Goal: Task Accomplishment & Management: Manage account settings

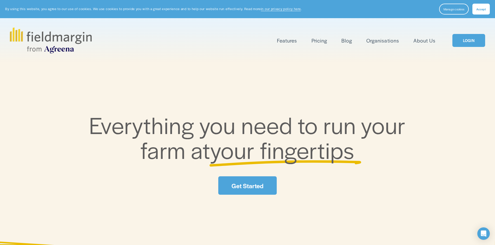
click at [318, 44] on link "Pricing" at bounding box center [319, 40] width 16 height 9
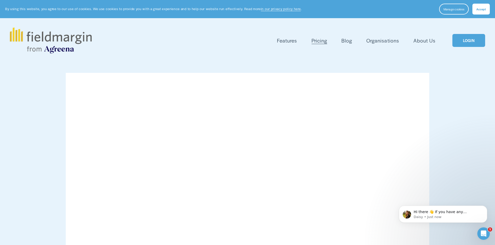
click at [0, 0] on span "Mapping" at bounding box center [0, 0] width 0 height 0
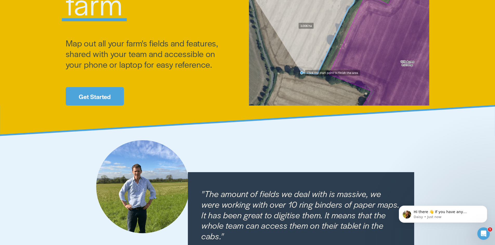
scroll to position [125, 0]
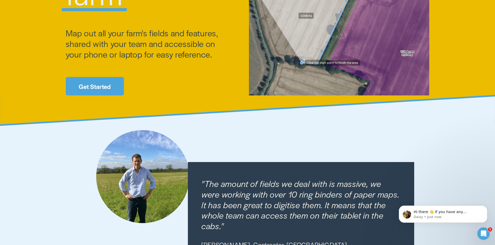
click at [74, 85] on link "Get Started" at bounding box center [95, 86] width 58 height 18
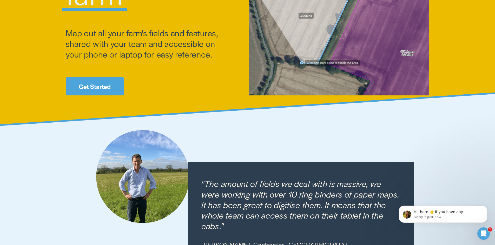
click at [92, 87] on link "Get Started" at bounding box center [95, 86] width 58 height 18
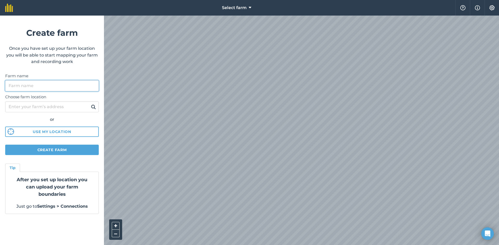
click at [13, 87] on input "Farm name" at bounding box center [51, 86] width 93 height 11
type input "v"
type input "Vasquez Brother Farms"
click at [26, 108] on input "Choose farm location" at bounding box center [51, 107] width 93 height 11
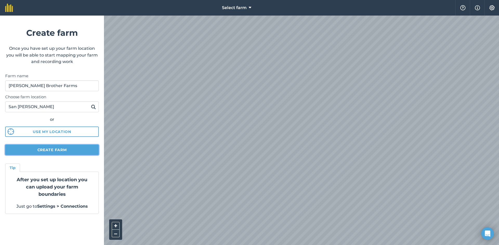
click at [60, 150] on button "Create farm" at bounding box center [51, 150] width 93 height 10
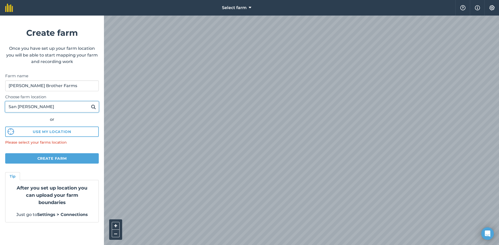
click at [46, 106] on input "San Benito" at bounding box center [51, 107] width 93 height 11
click at [94, 106] on img at bounding box center [93, 107] width 5 height 6
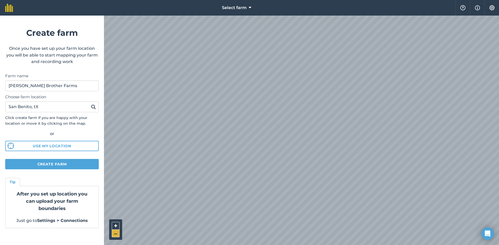
click at [116, 234] on button "–" at bounding box center [116, 234] width 8 height 8
drag, startPoint x: 44, startPoint y: 110, endPoint x: -6, endPoint y: 109, distance: 49.9
click at [0, 109] on html "Select farm Help Info Settings Create farm Once you have set up your farm locat…" at bounding box center [249, 122] width 499 height 245
type input "lozano texas"
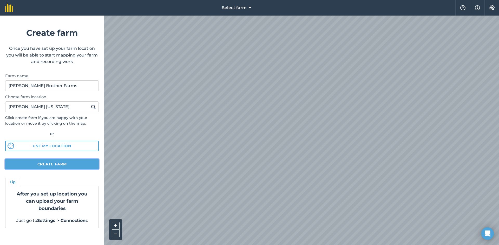
click at [64, 165] on button "Create farm" at bounding box center [51, 164] width 93 height 10
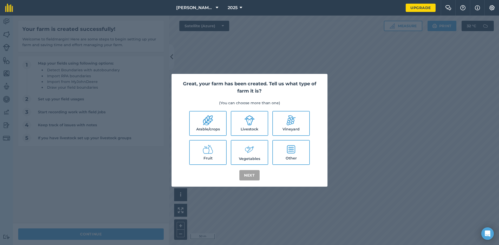
click at [211, 118] on icon at bounding box center [208, 120] width 10 height 10
checkbox input "true"
click at [252, 174] on button "Next" at bounding box center [249, 175] width 20 height 10
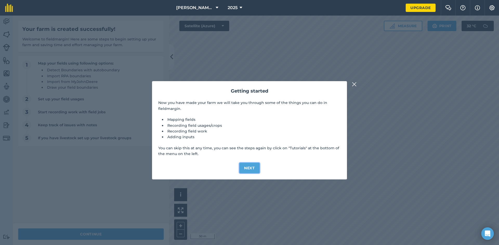
click at [250, 167] on button "Next" at bounding box center [249, 168] width 20 height 10
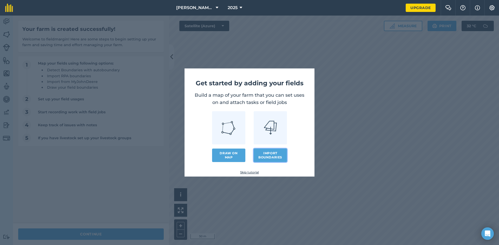
click at [271, 156] on button "Import boundaries" at bounding box center [269, 156] width 33 height 14
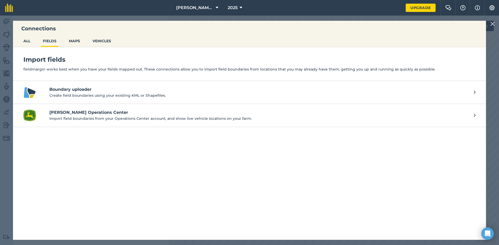
click at [61, 93] on p "Create field boundaries using your existing KML or Shapefiles." at bounding box center [258, 96] width 419 height 6
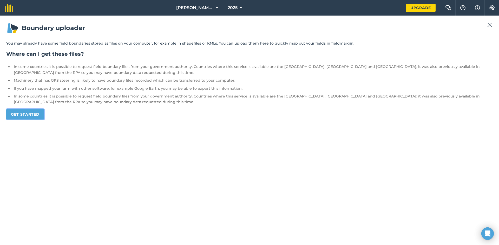
click at [31, 113] on link "Get started" at bounding box center [25, 114] width 38 height 10
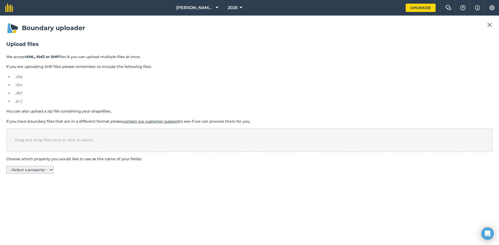
click at [53, 170] on select "-- Select a property -- Farm # Tract # Field # Suffix Field Name FieldAcres CLU…" at bounding box center [29, 170] width 47 height 8
click at [6, 166] on select "-- Select a property -- Farm # Tract # Field # Suffix Field Name FieldAcres CLU…" at bounding box center [29, 170] width 47 height 8
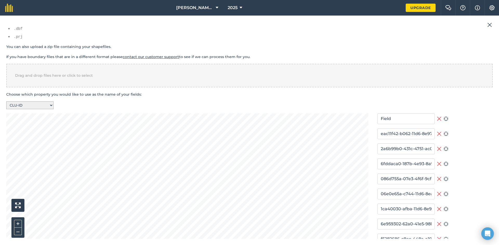
scroll to position [63, 0]
click at [51, 105] on select "-- Select a property -- Farm # Tract # Field # Suffix Field Name FieldAcres CLU…" at bounding box center [29, 107] width 47 height 8
select select "Field Name"
click at [6, 103] on select "-- Select a property -- Farm # Tract # Field # Suffix Field Name FieldAcres CLU…" at bounding box center [29, 107] width 47 height 8
type input "Field"
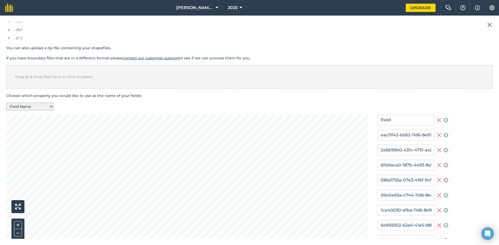
type input "Field"
type input "#5"
type input "[PERSON_NAME] BIG #15"
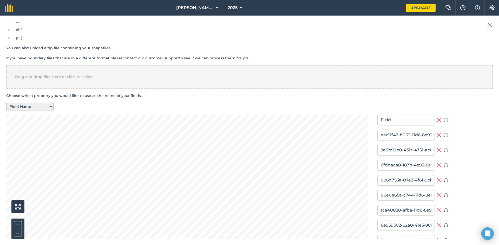
type input "Field"
type input "ACROSS SAN #4"
type input "[PERSON_NAME] #16"
type input "[PERSON_NAME] LITTLE # 15"
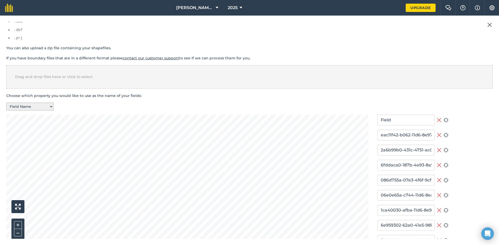
type input "SEWER #32"
type input "[PERSON_NAME] #14"
type input "LOMA #29"
type input "#8"
type input "Field"
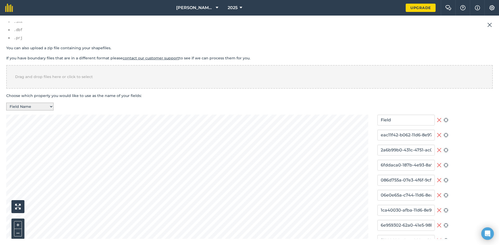
type input "AL'S RANCH #25"
type input "S FLOODWAY #3"
type input "[PERSON_NAME] MID # 15"
type input "LONG ROW #2"
type input "[PERSON_NAME] #18"
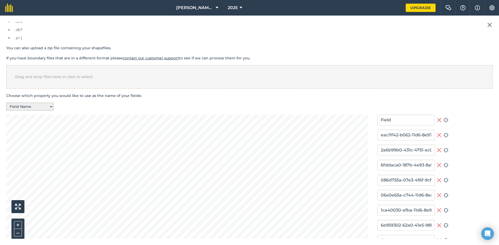
type input "[PERSON_NAME] #33"
type input "Field"
type input "[DEMOGRAPHIC_DATA] #7"
type input "Field"
type input "SAN HOUSE #5"
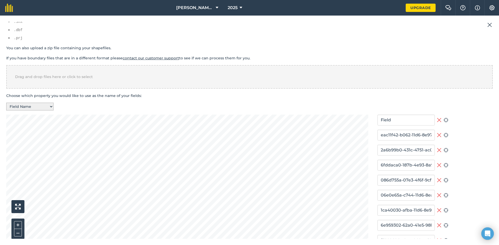
type input "AL'S RANCH #25"
type input "#7"
type input "MARRIO # 16"
type input "SUGARCANE#28"
type input "[PERSON_NAME] #16"
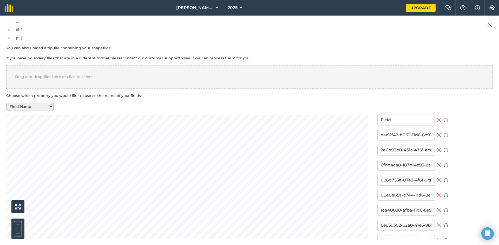
type input "[PERSON_NAME] # 19"
type input "[PERSON_NAME]"
type input "Field"
type input "[PERSON_NAME] #22"
type input "CIRCLE X #11"
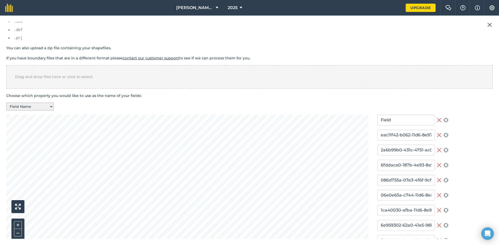
type input "Field"
type input "CIRCLE X #10"
type input "MILO # 17"
type input "CIRCLE X #11"
type input "AL'S RANCH #25"
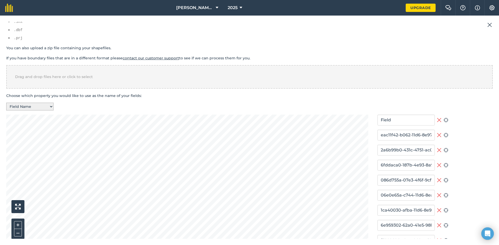
type input "[PERSON_NAME] # 20"
type input "ENTRANCE #27"
type input "CIRCLE X #10"
type input "Field"
type input "#9"
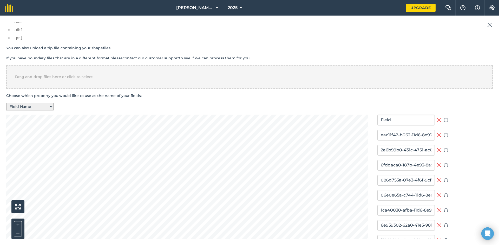
type input "AL'S RANCH #25"
type input "[PERSON_NAME] FAM"
type input "Field"
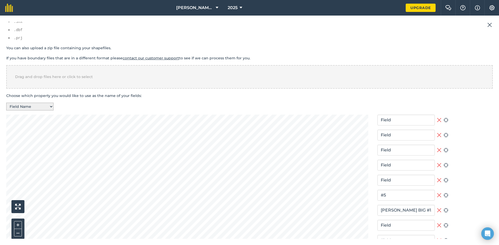
click at [52, 106] on select "-- Select a property -- Farm # Tract # Field # Suffix Field Name FieldAcres CLU…" at bounding box center [29, 107] width 47 height 8
select select "FieldAcres"
click at [6, 103] on select "-- Select a property -- Farm # Tract # Field # Suffix Field Name FieldAcres CLU…" at bounding box center [29, 107] width 47 height 8
type input "4.68"
type input "23.60"
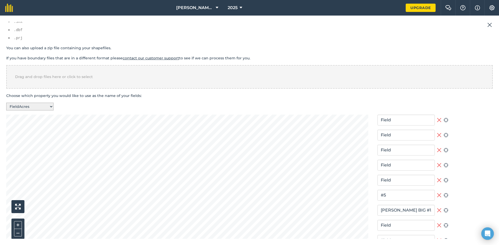
type input "4.44"
type input "0.95"
type input "73.74"
type input "26.98"
type input "25.40"
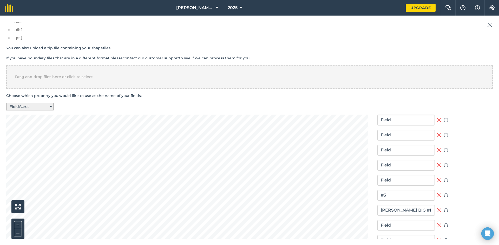
type input "22.99"
type input "34.62"
type input "69.37"
type input "9.27"
type input "214.38"
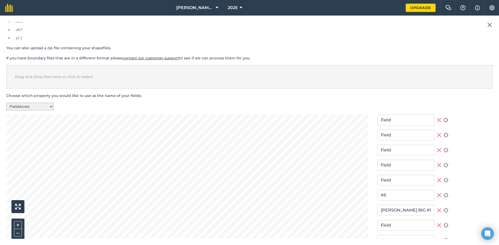
type input "7.12"
type input "53.19"
type input "15.33"
type input "32.30"
type input "15.45"
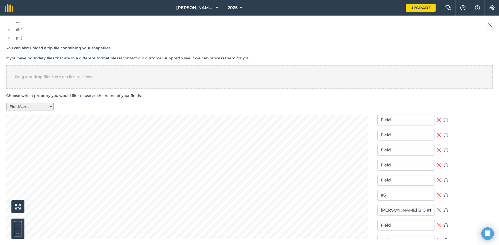
type input "36.80"
type input "11.22"
type input "48.06"
type input "23.61"
type input "122.79"
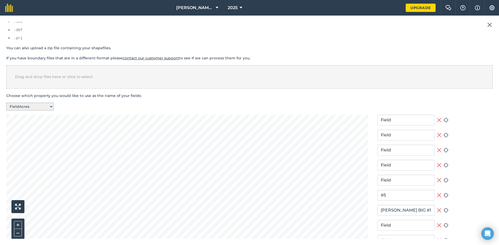
type input "182.39"
type input "26.73"
type input "20.48"
type input "30.88"
type input "44.10"
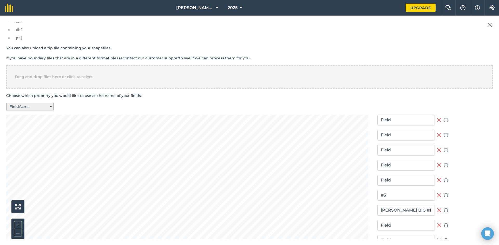
type input "122.26"
type input "32.08"
type input "7.54"
type input "15.53"
type input "27.01"
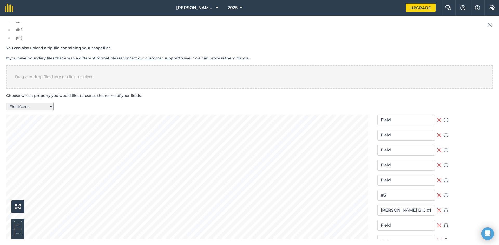
type input "23.33"
type input "64.54"
type input "32.77"
type input "36.80"
type input "5.86"
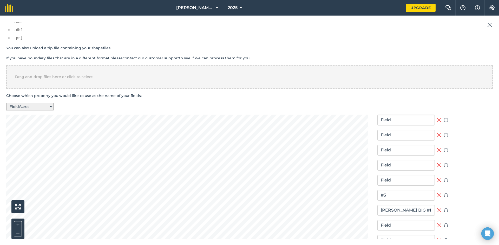
type input "259.94"
type input "11.49"
type input "133.24"
type input "5.20"
type input "247.42"
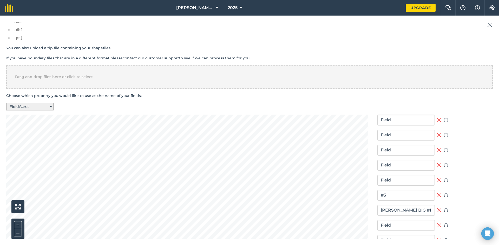
type input "14.64"
type input "135.35"
type input "90.63"
type input "12.11"
type input "40.22"
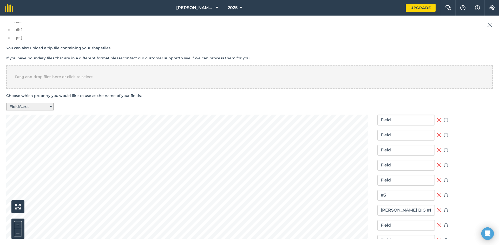
type input "42.08"
type input "400.97"
type input "37.83"
type input "20.95"
type input "34.29"
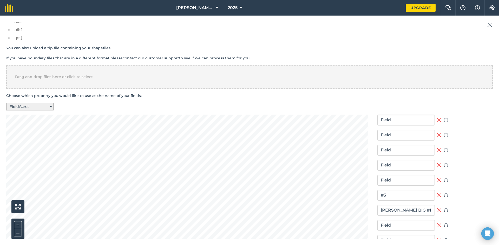
type input "40.86"
type input "75.68"
type input "21.84"
type input "2.51"
type input "74.12"
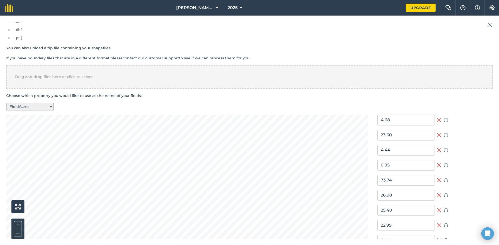
click at [52, 106] on select "-- Select a property -- Farm # Tract # Field # Suffix Field Name FieldAcres CLU…" at bounding box center [29, 107] width 47 height 8
select select "Farm #"
click at [6, 103] on select "-- Select a property -- Farm # Tract # Field # Suffix Field Name FieldAcres CLU…" at bounding box center [29, 107] width 47 height 8
type input "3853"
type input "7038"
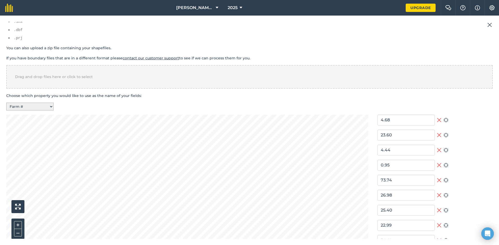
type input "19391"
type input "4140"
type input "7037"
type input "3485"
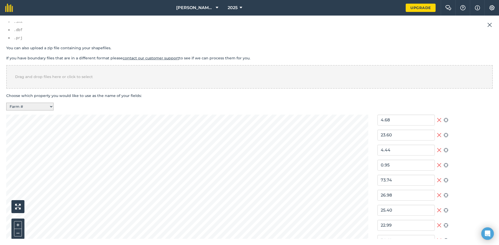
type input "4140"
type input "1206"
type input "12601"
type input "6876"
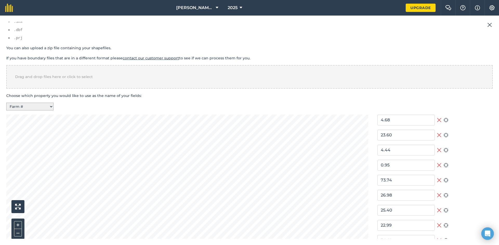
type input "3485"
type input "11586"
type input "3145"
type input "4140"
type input "7039"
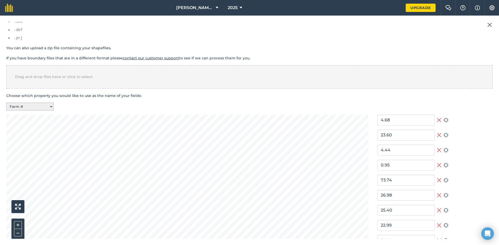
type input "4140"
type input "13404"
type input "7039"
type input "2973"
type input "7039"
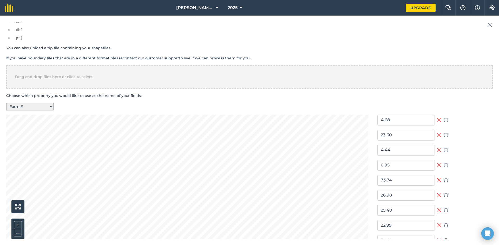
type input "6876"
type input "14752"
type input "3862"
type input "4140"
type input "7037"
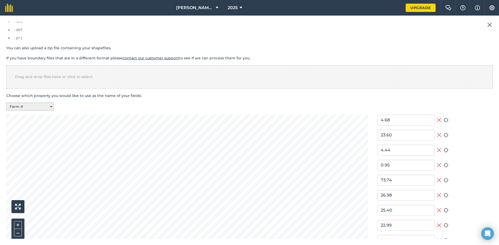
type input "7306"
type input "1206"
type input "3853"
type input "7039"
type input "12601"
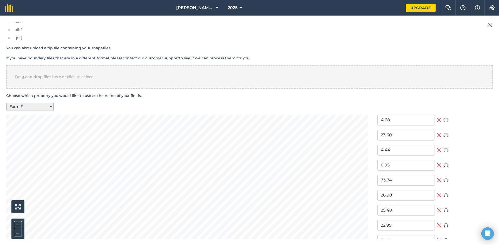
type input "4140"
type input "6876"
type input "12601"
type input "5458"
type input "20468"
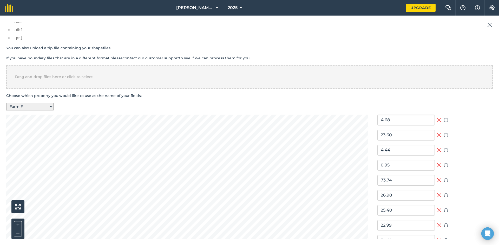
type input "5889"
type input "3683"
type input "19391"
type input "20469"
type input "19391"
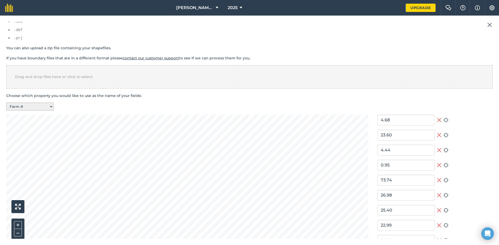
type input "12601"
type input "19391"
type input "11586"
type input "16249"
type input "13812"
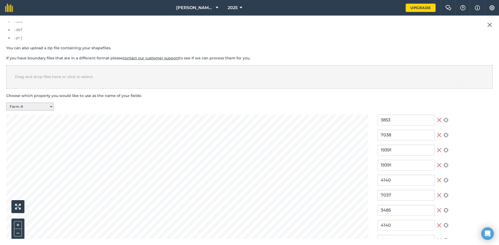
type input "4140"
type input "19391"
type input "4140"
type input "7037"
type input "3853"
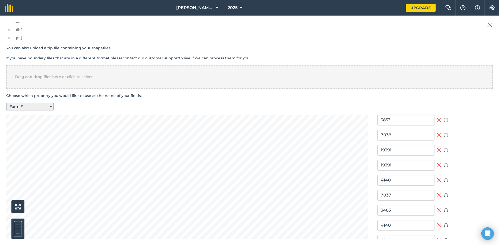
type input "7038"
type input "11586"
type input "4140"
type input "7037"
type input "4140"
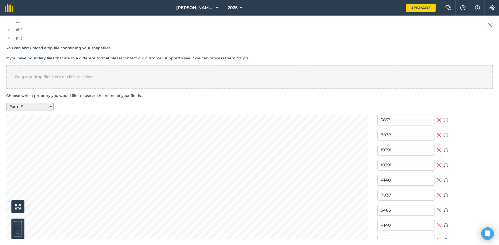
click at [53, 106] on select "-- Select a property -- Farm # Tract # Field # Suffix Field Name FieldAcres CLU…" at bounding box center [29, 107] width 47 height 8
select select "Field Name"
click at [6, 103] on select "-- Select a property -- Farm # Tract # Field # Suffix Field Name FieldAcres CLU…" at bounding box center [29, 107] width 47 height 8
type input "Field"
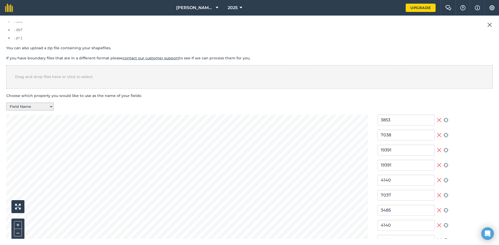
type input "Field"
type input "#5"
type input "[PERSON_NAME] BIG #15"
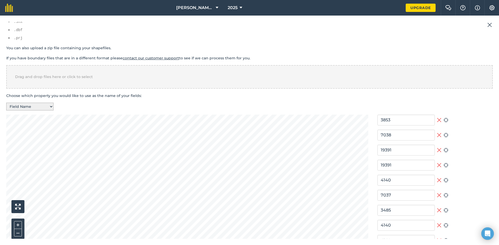
type input "Field"
type input "ACROSS SAN #4"
type input "[PERSON_NAME] #16"
type input "Field"
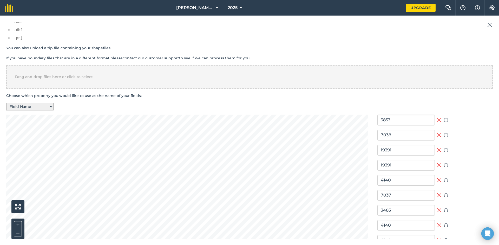
type input "[PERSON_NAME] LITTLE # 15"
type input "SEWER #32"
type input "[PERSON_NAME] #14"
type input "LOMA #29"
type input "#8"
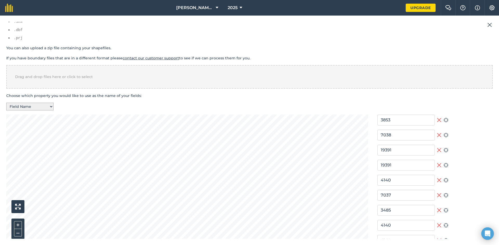
type input "Field"
type input "AL'S RANCH #25"
type input "S FLOODWAY #3"
type input "[PERSON_NAME] MID # 15"
type input "LONG ROW #2"
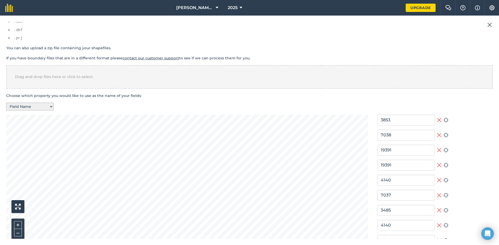
type input "Field"
type input "[PERSON_NAME] #18"
type input "[PERSON_NAME] #33"
type input "Field"
type input "[DEMOGRAPHIC_DATA] #7"
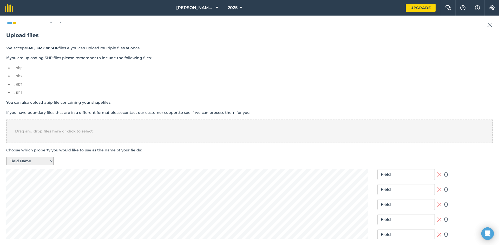
scroll to position [0, 0]
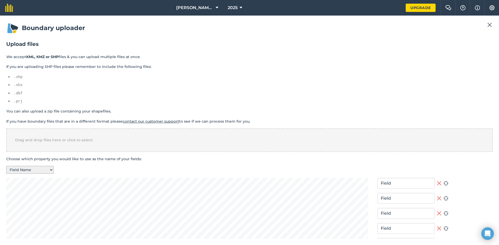
click at [487, 24] on img at bounding box center [489, 25] width 5 height 6
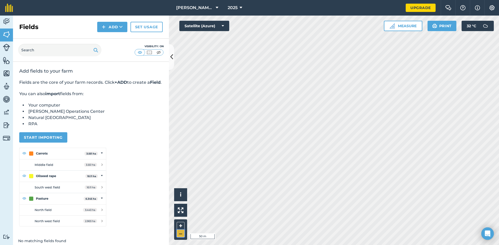
click at [183, 233] on button "–" at bounding box center [181, 234] width 8 height 8
click at [183, 232] on button "–" at bounding box center [181, 234] width 8 height 8
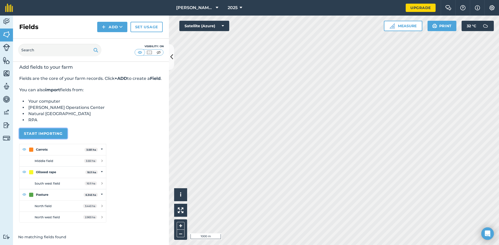
click at [49, 134] on button "Start importing" at bounding box center [43, 134] width 48 height 10
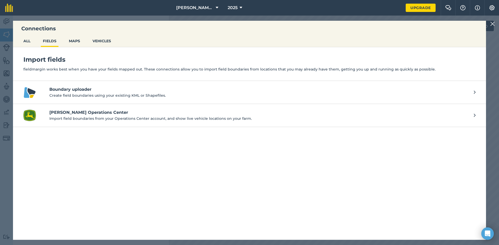
click at [74, 92] on h4 "Boundary uploader" at bounding box center [258, 89] width 419 height 6
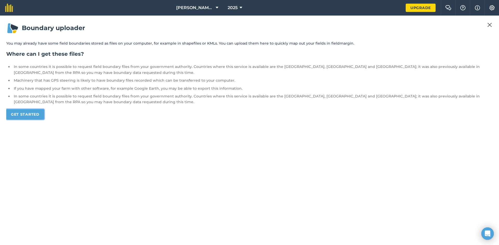
click at [25, 118] on link "Get started" at bounding box center [25, 114] width 38 height 10
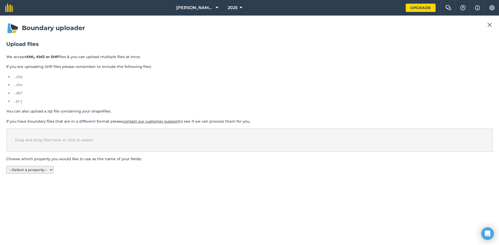
click at [52, 168] on select "-- Select a property -- Farm # Tract # Field # Suffix Field Name FieldAcres CLU…" at bounding box center [29, 170] width 47 height 8
click at [6, 166] on select "-- Select a property -- Farm # Tract # Field # Suffix Field Name FieldAcres CLU…" at bounding box center [29, 170] width 47 height 8
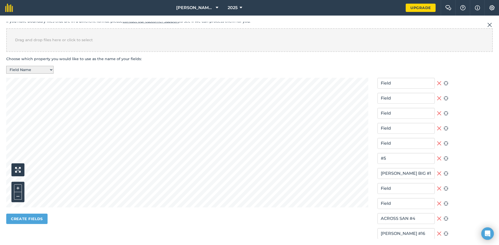
scroll to position [175, 0]
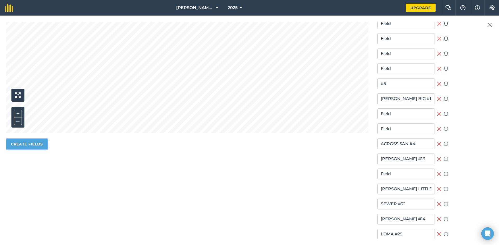
click at [24, 144] on button "Create fields" at bounding box center [26, 144] width 41 height 10
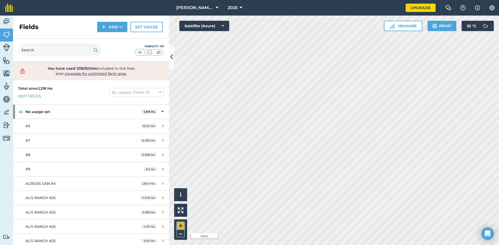
click at [180, 225] on button "+" at bounding box center [181, 226] width 8 height 8
click at [182, 225] on button "+" at bounding box center [181, 226] width 8 height 8
click at [159, 51] on img at bounding box center [158, 52] width 6 height 5
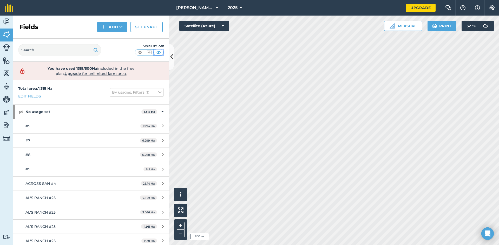
click at [159, 51] on img at bounding box center [158, 52] width 6 height 5
click at [139, 51] on img at bounding box center [140, 52] width 6 height 5
click at [161, 112] on icon at bounding box center [162, 112] width 2 height 6
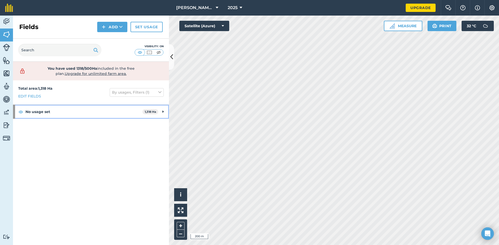
click at [158, 112] on div "No usage set 1,318 Ha" at bounding box center [91, 112] width 156 height 14
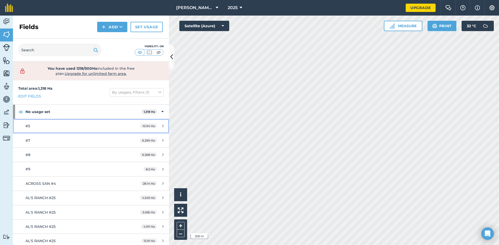
click at [30, 130] on link "#5 10.94 Ha" at bounding box center [91, 126] width 156 height 14
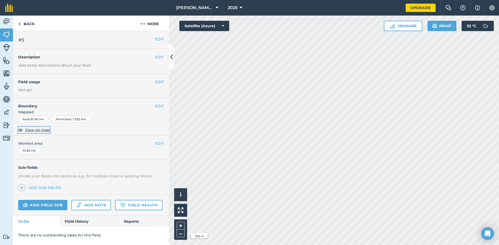
click at [39, 131] on span "View on map" at bounding box center [37, 130] width 25 height 6
click at [89, 205] on link "Add note" at bounding box center [90, 205] width 39 height 10
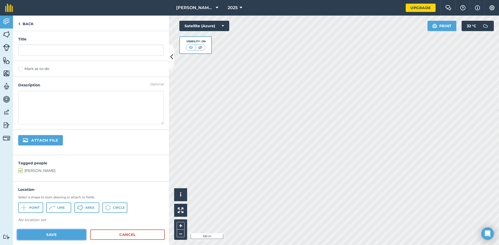
click at [58, 233] on button "Save" at bounding box center [51, 235] width 69 height 10
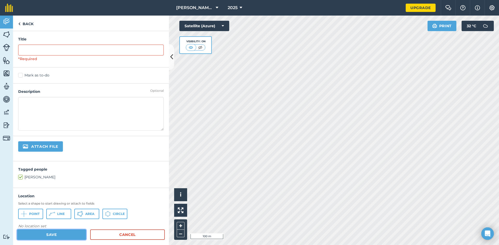
click at [51, 233] on button "Save" at bounding box center [51, 235] width 69 height 10
click at [78, 52] on input "text" at bounding box center [90, 50] width 145 height 11
click at [31, 25] on link "Back" at bounding box center [26, 23] width 26 height 15
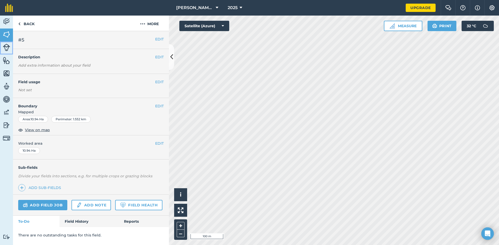
click at [7, 49] on img at bounding box center [6, 47] width 7 height 7
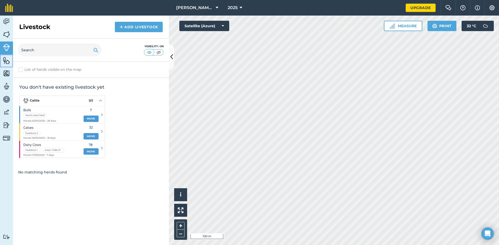
click at [7, 61] on img at bounding box center [6, 61] width 7 height 8
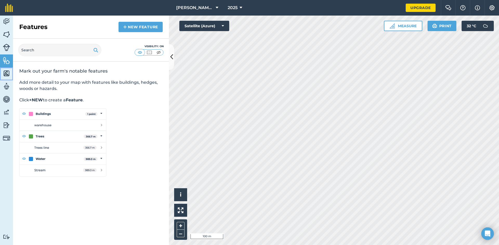
click at [7, 73] on img at bounding box center [6, 74] width 7 height 8
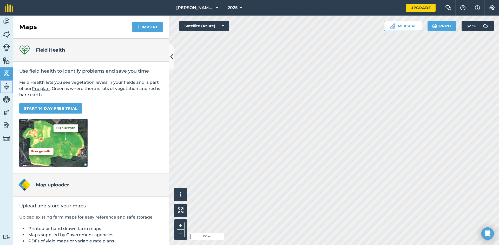
click at [7, 87] on img at bounding box center [6, 87] width 7 height 8
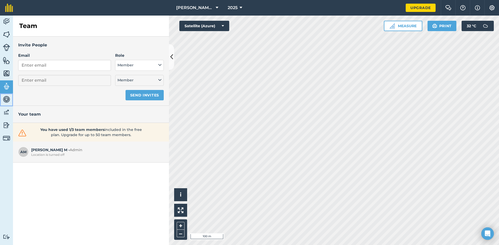
click at [6, 100] on img at bounding box center [6, 100] width 7 height 8
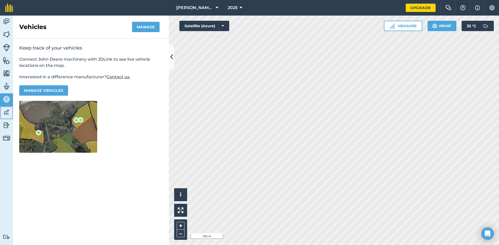
click at [8, 114] on img at bounding box center [6, 113] width 7 height 8
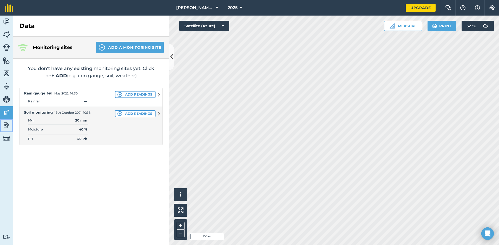
click at [6, 124] on img at bounding box center [6, 126] width 7 height 8
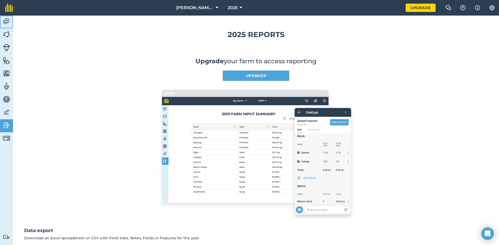
click at [7, 18] on img at bounding box center [6, 22] width 7 height 8
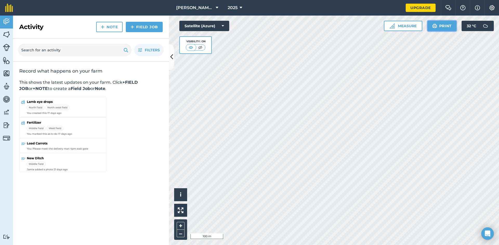
click at [440, 26] on button "Print" at bounding box center [441, 26] width 29 height 10
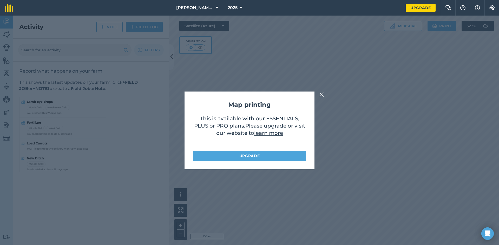
click at [322, 94] on img at bounding box center [321, 95] width 5 height 6
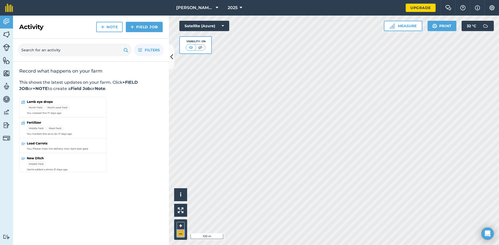
click at [178, 236] on button "–" at bounding box center [181, 234] width 8 height 8
click at [179, 236] on button "–" at bounding box center [181, 234] width 8 height 8
click at [37, 129] on img at bounding box center [62, 135] width 87 height 77
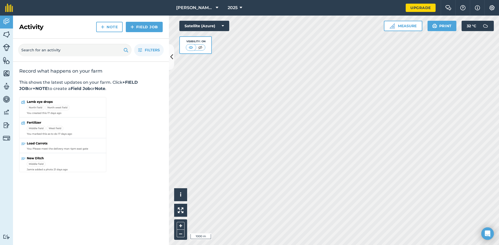
click at [51, 127] on img at bounding box center [62, 135] width 87 height 77
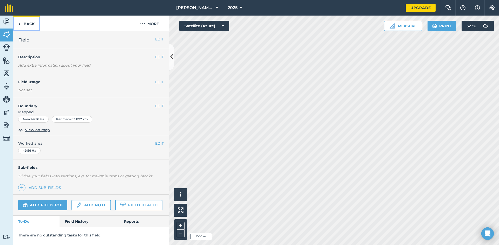
click at [26, 23] on link "Back" at bounding box center [26, 23] width 27 height 15
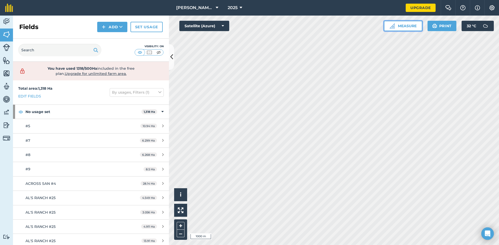
click at [412, 24] on button "Measure" at bounding box center [403, 26] width 38 height 10
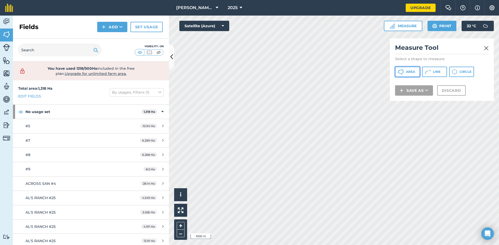
click at [407, 69] on button "Area" at bounding box center [407, 72] width 25 height 10
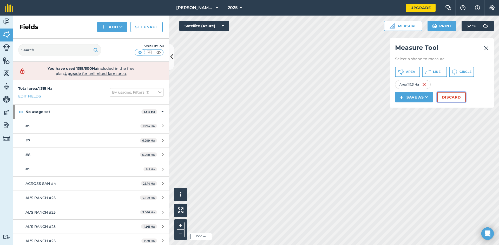
click at [456, 98] on button "Discard" at bounding box center [451, 97] width 29 height 10
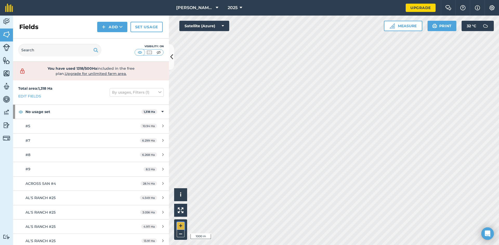
click at [181, 228] on button "+" at bounding box center [181, 226] width 8 height 8
click at [182, 226] on button "+" at bounding box center [181, 226] width 8 height 8
click at [403, 24] on button "Measure" at bounding box center [403, 26] width 38 height 10
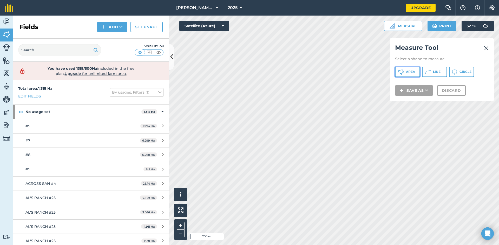
click at [406, 73] on span "Area" at bounding box center [410, 72] width 9 height 4
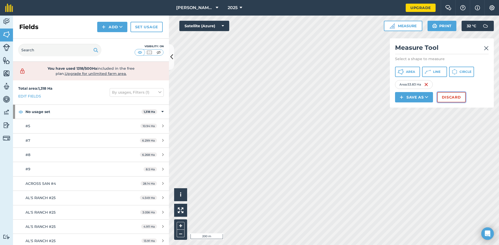
click at [452, 98] on button "Discard" at bounding box center [451, 97] width 29 height 10
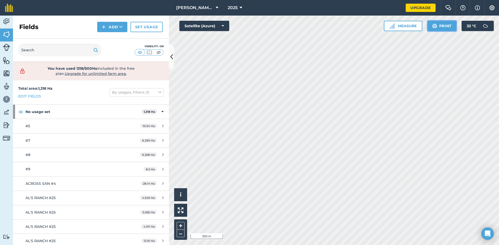
click at [443, 28] on button "Print" at bounding box center [441, 26] width 29 height 10
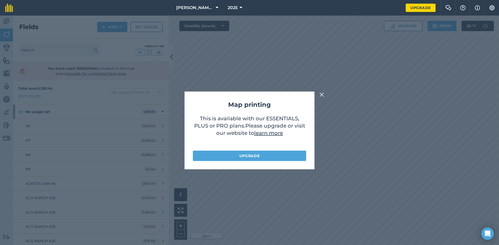
click at [323, 93] on img at bounding box center [321, 95] width 5 height 6
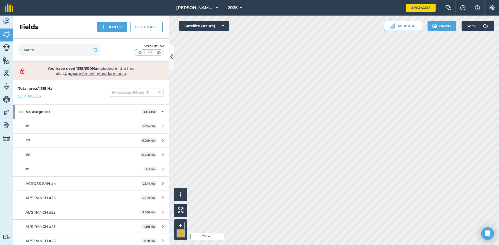
click at [183, 232] on button "–" at bounding box center [181, 234] width 8 height 8
click at [492, 6] on img at bounding box center [491, 7] width 6 height 5
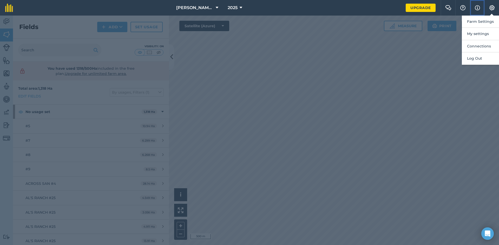
click at [478, 9] on img at bounding box center [476, 8] width 5 height 6
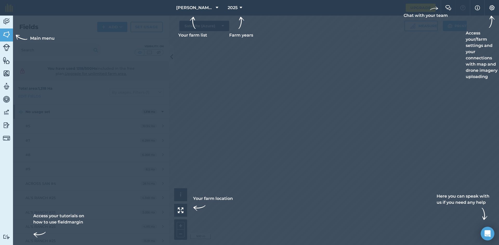
click at [488, 231] on icon "Open Intercom Messenger" at bounding box center [487, 234] width 7 height 7
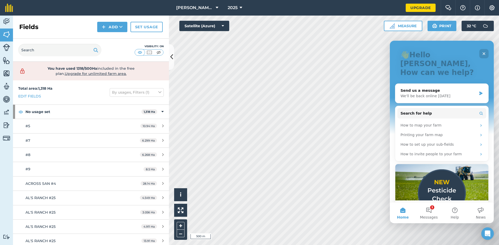
scroll to position [48, 0]
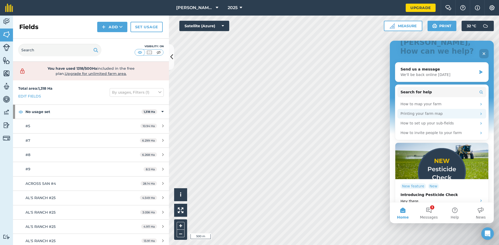
click at [476, 109] on div "Printing your farm map" at bounding box center [441, 114] width 89 height 10
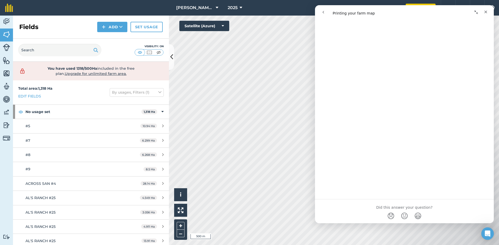
scroll to position [471, 0]
click at [487, 12] on div "Close" at bounding box center [485, 11] width 9 height 9
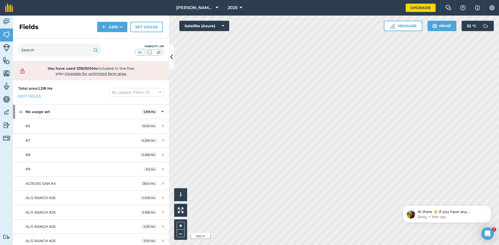
scroll to position [0, 0]
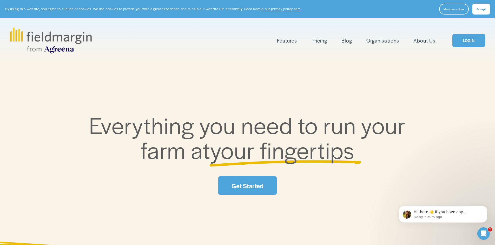
click at [480, 12] on button "Accept" at bounding box center [480, 9] width 17 height 11
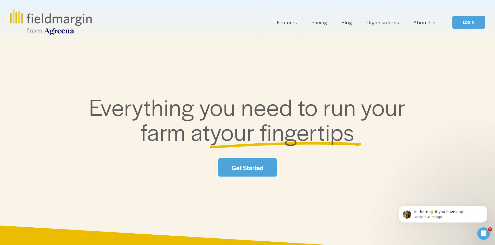
click at [250, 173] on link "Get Started" at bounding box center [247, 167] width 58 height 18
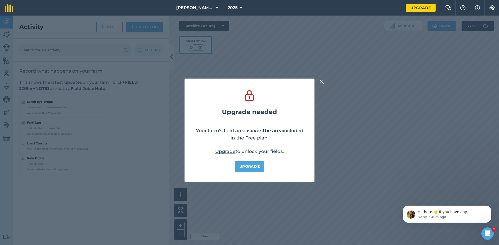
click at [320, 80] on img at bounding box center [321, 82] width 5 height 6
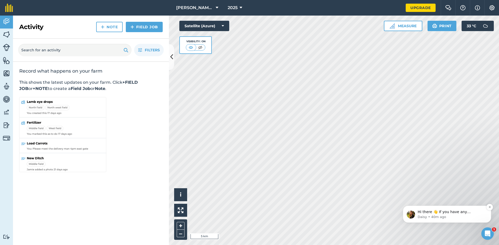
click at [421, 212] on p "Hi there 👋 If you have any questions about our pricing or which plan is right f…" at bounding box center [450, 212] width 67 height 5
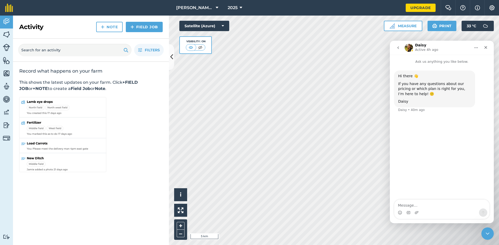
click at [422, 208] on textarea "Message…" at bounding box center [441, 204] width 95 height 9
type textarea "would i be able to print map book for my growers with individual field and supp…"
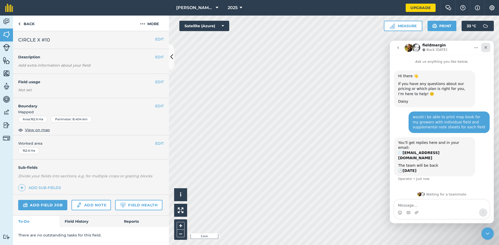
click at [486, 49] on icon "Close" at bounding box center [485, 47] width 4 height 4
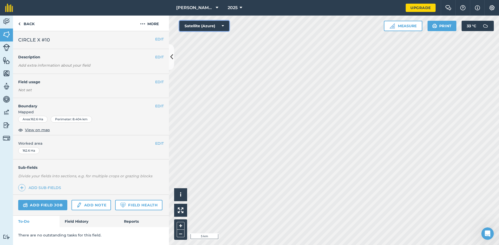
click at [221, 26] on button "Satellite (Azure)" at bounding box center [204, 26] width 50 height 10
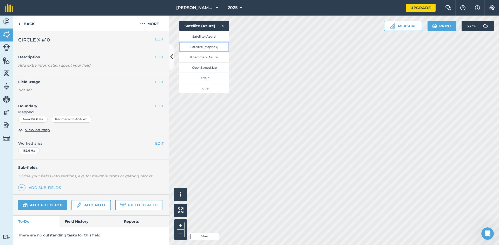
click at [213, 46] on button "Satellite (Mapbox)" at bounding box center [204, 47] width 50 height 10
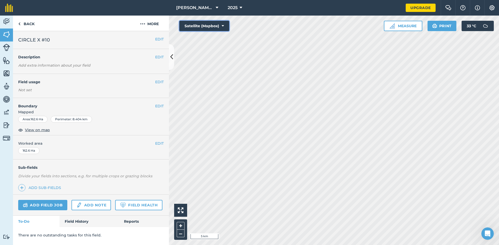
click at [222, 27] on icon at bounding box center [223, 25] width 2 height 5
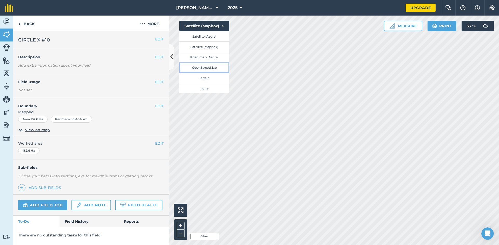
click at [209, 67] on button "OpenStreetMap" at bounding box center [204, 67] width 50 height 10
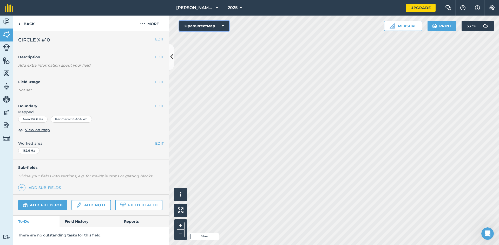
click at [226, 26] on button "OpenStreetMap" at bounding box center [204, 26] width 50 height 10
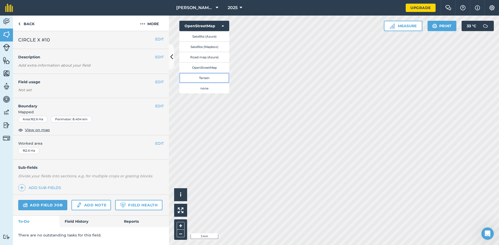
click at [205, 75] on button "Terrain" at bounding box center [204, 78] width 50 height 10
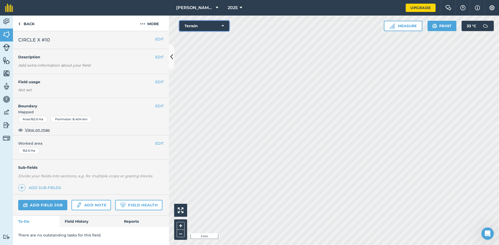
click at [225, 24] on button "Terrain" at bounding box center [204, 26] width 50 height 10
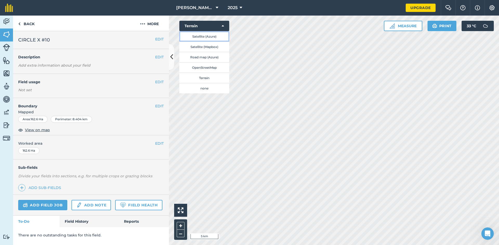
click at [218, 38] on button "Satellite (Azure)" at bounding box center [204, 36] width 50 height 10
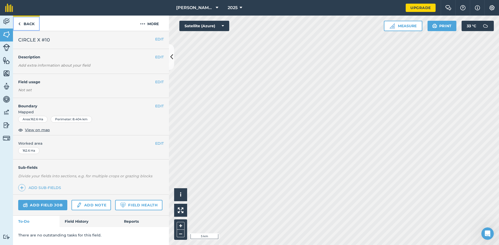
click at [25, 23] on link "Back" at bounding box center [26, 23] width 27 height 15
click at [19, 23] on img at bounding box center [19, 24] width 2 height 6
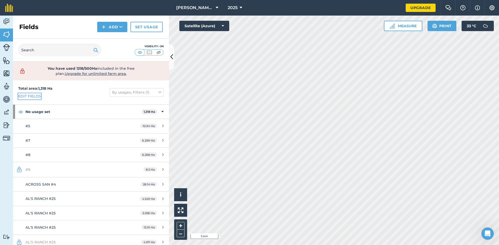
click at [29, 97] on link "Edit fields" at bounding box center [29, 96] width 23 height 6
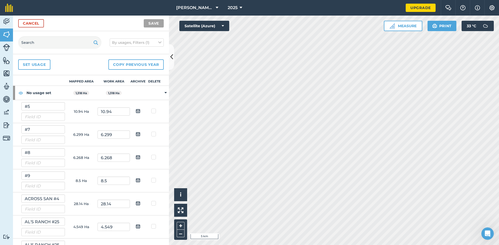
click at [151, 109] on label at bounding box center [154, 109] width 6 height 0
click at [154, 109] on input "checkbox" at bounding box center [155, 110] width 3 height 3
checkbox input "true"
click at [151, 132] on label at bounding box center [154, 132] width 6 height 0
click at [154, 135] on input "checkbox" at bounding box center [155, 133] width 3 height 3
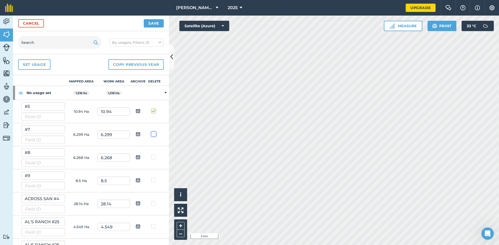
checkbox input "true"
click at [151, 155] on label at bounding box center [154, 155] width 6 height 0
click at [154, 155] on input "checkbox" at bounding box center [155, 156] width 3 height 3
checkbox input "true"
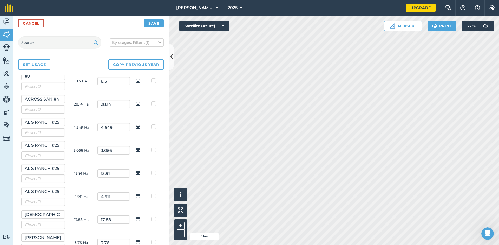
scroll to position [104, 0]
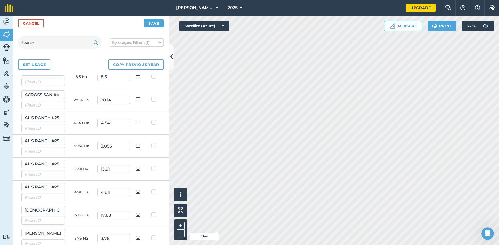
drag, startPoint x: 151, startPoint y: 99, endPoint x: 151, endPoint y: 88, distance: 11.4
click at [151, 97] on label at bounding box center [154, 97] width 6 height 0
click at [154, 99] on input "checkbox" at bounding box center [155, 98] width 3 height 3
checkbox input "true"
click at [151, 74] on label at bounding box center [154, 74] width 6 height 0
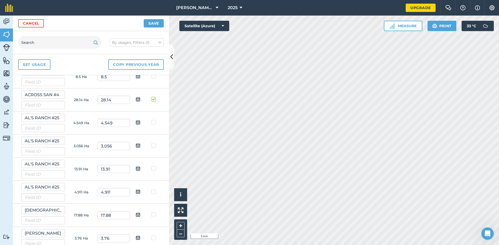
click at [154, 77] on input "checkbox" at bounding box center [155, 75] width 3 height 3
checkbox input "true"
click at [151, 122] on label at bounding box center [154, 122] width 6 height 0
click at [154, 123] on input "checkbox" at bounding box center [155, 123] width 3 height 3
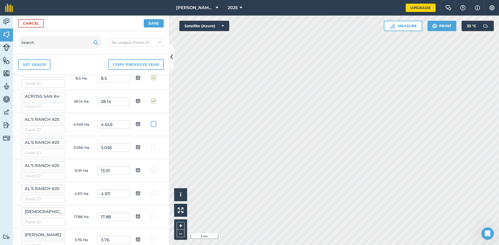
checkbox input "true"
click at [151, 145] on label at bounding box center [154, 145] width 6 height 0
click at [154, 147] on input "checkbox" at bounding box center [155, 146] width 3 height 3
checkbox input "true"
click at [151, 168] on label at bounding box center [154, 168] width 6 height 0
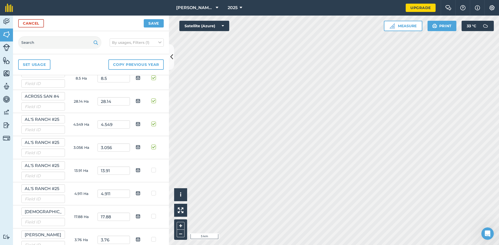
click at [154, 171] on input "checkbox" at bounding box center [155, 169] width 3 height 3
checkbox input "true"
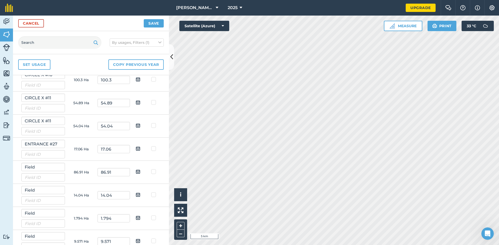
click at [151, 100] on label at bounding box center [154, 100] width 6 height 0
click at [154, 103] on input "checkbox" at bounding box center [155, 101] width 3 height 3
checkbox input "true"
click at [151, 77] on label at bounding box center [154, 77] width 6 height 0
click at [154, 80] on input "checkbox" at bounding box center [155, 78] width 3 height 3
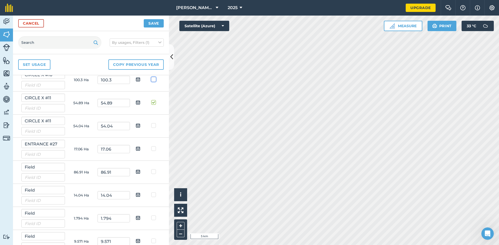
checkbox input "true"
click at [151, 123] on label at bounding box center [154, 123] width 6 height 0
click at [154, 125] on input "checkbox" at bounding box center [155, 124] width 3 height 3
checkbox input "true"
click at [151, 146] on label at bounding box center [154, 146] width 6 height 0
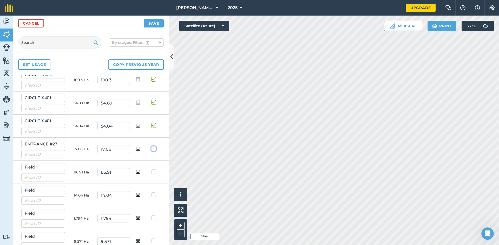
click at [154, 150] on input "checkbox" at bounding box center [155, 147] width 3 height 3
checkbox input "true"
click at [152, 169] on label at bounding box center [154, 169] width 6 height 0
click at [154, 173] on input "checkbox" at bounding box center [155, 170] width 3 height 3
checkbox input "true"
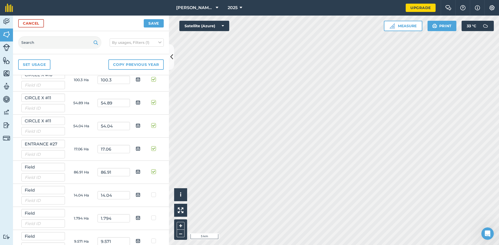
click at [151, 192] on label at bounding box center [154, 192] width 6 height 0
click at [154, 193] on input "checkbox" at bounding box center [155, 193] width 3 height 3
checkbox input "true"
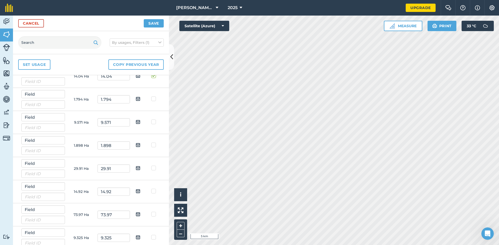
click at [147, 96] on td at bounding box center [154, 99] width 16 height 23
click at [151, 96] on label at bounding box center [154, 96] width 6 height 0
click at [154, 97] on input "checkbox" at bounding box center [155, 97] width 3 height 3
checkbox input "true"
click at [151, 119] on label at bounding box center [154, 119] width 6 height 0
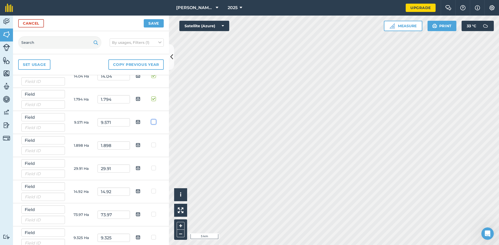
click at [154, 121] on input "checkbox" at bounding box center [155, 120] width 3 height 3
checkbox input "true"
click at [151, 143] on label at bounding box center [154, 143] width 6 height 0
click at [154, 144] on input "checkbox" at bounding box center [155, 144] width 3 height 3
checkbox input "true"
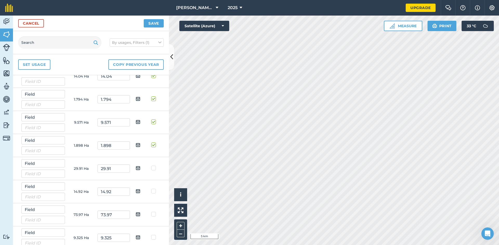
click at [152, 166] on label at bounding box center [154, 166] width 6 height 0
click at [154, 168] on input "checkbox" at bounding box center [155, 167] width 3 height 3
checkbox input "true"
click at [151, 189] on label at bounding box center [154, 189] width 6 height 0
click at [154, 192] on input "checkbox" at bounding box center [155, 190] width 3 height 3
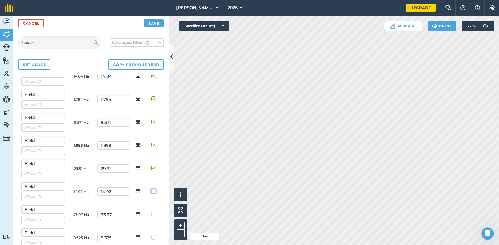
checkbox input "true"
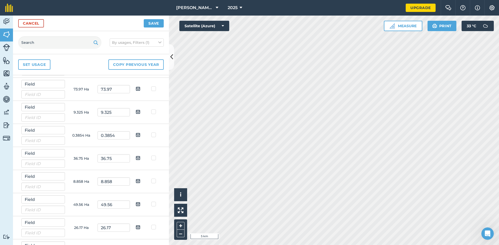
scroll to position [601, 0]
click at [151, 85] on label at bounding box center [154, 85] width 6 height 0
click at [154, 86] on input "checkbox" at bounding box center [155, 86] width 3 height 3
checkbox input "true"
click at [151, 109] on label at bounding box center [154, 109] width 6 height 0
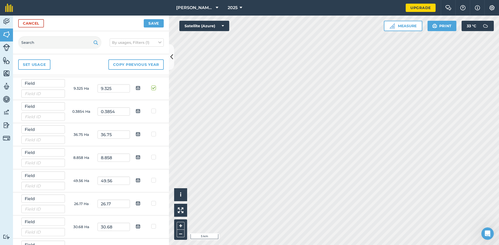
click at [154, 110] on input "checkbox" at bounding box center [155, 110] width 3 height 3
checkbox input "true"
drag, startPoint x: 148, startPoint y: 135, endPoint x: 150, endPoint y: 153, distance: 19.0
click at [151, 132] on label at bounding box center [154, 132] width 6 height 0
click at [154, 135] on input "checkbox" at bounding box center [155, 133] width 3 height 3
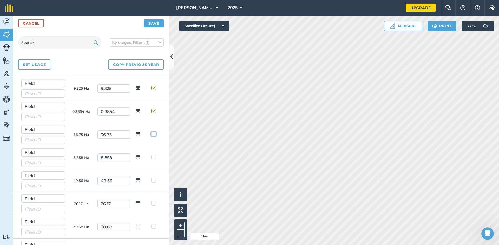
checkbox input "true"
drag, startPoint x: 150, startPoint y: 157, endPoint x: 151, endPoint y: 164, distance: 7.0
click at [151, 155] on label at bounding box center [154, 155] width 6 height 0
click at [154, 158] on input "checkbox" at bounding box center [155, 156] width 3 height 3
checkbox input "true"
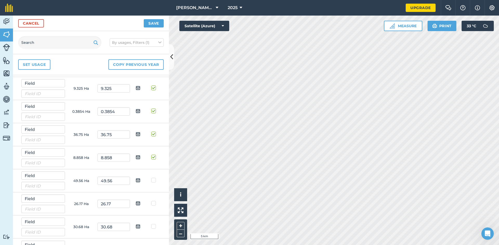
click at [151, 178] on label at bounding box center [154, 178] width 6 height 0
click at [154, 179] on input "checkbox" at bounding box center [155, 179] width 3 height 3
checkbox input "true"
click at [151, 201] on label at bounding box center [154, 201] width 6 height 0
click at [154, 204] on input "checkbox" at bounding box center [155, 202] width 3 height 3
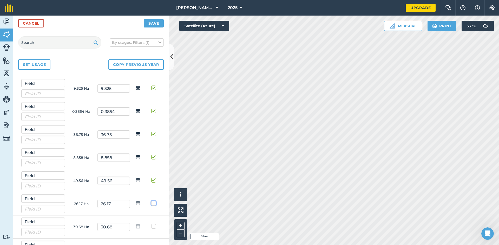
checkbox input "true"
click at [151, 224] on label at bounding box center [154, 224] width 6 height 0
click at [154, 227] on input "checkbox" at bounding box center [155, 225] width 3 height 3
checkbox input "true"
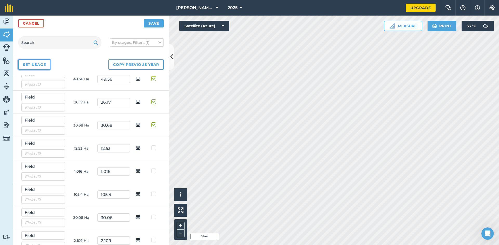
click at [40, 62] on link "Set usage" at bounding box center [34, 64] width 32 height 10
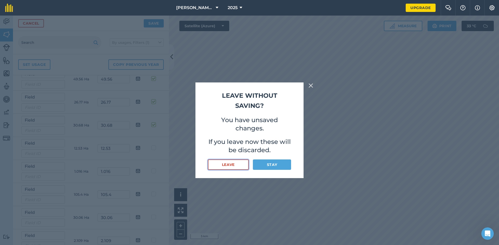
click at [243, 164] on button "Leave" at bounding box center [228, 165] width 41 height 10
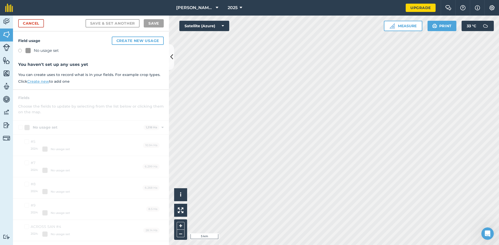
click at [20, 49] on label at bounding box center [21, 51] width 7 height 5
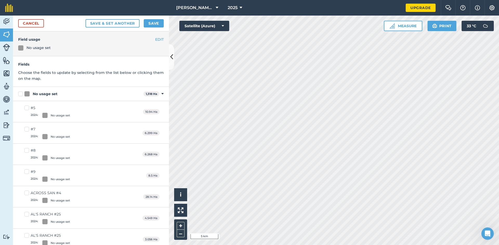
click at [22, 91] on div "No usage set 1,318 Ha Toggle showing No usage set fields" at bounding box center [91, 94] width 156 height 14
click at [21, 94] on label "No usage set" at bounding box center [79, 93] width 123 height 5
click at [21, 94] on input "No usage set" at bounding box center [19, 92] width 3 height 3
checkbox input "true"
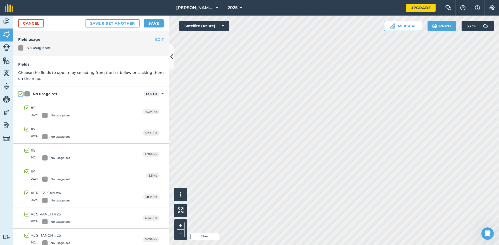
checkbox input "true"
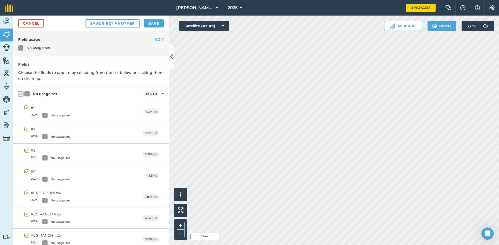
checkbox input "true"
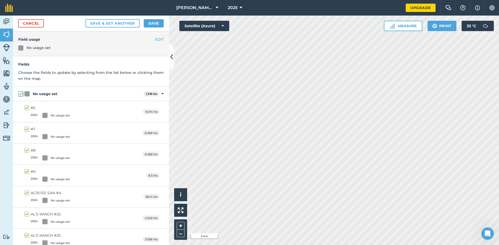
checkbox input "true"
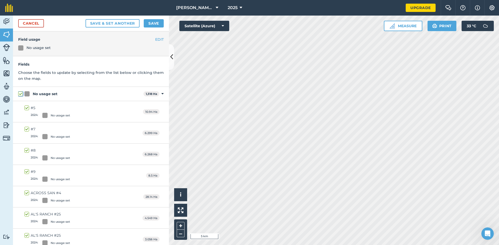
checkbox input "true"
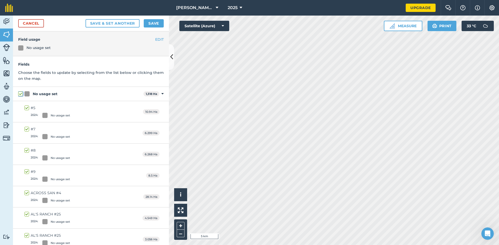
checkbox input "true"
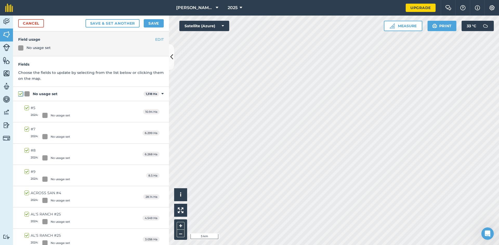
checkbox input "true"
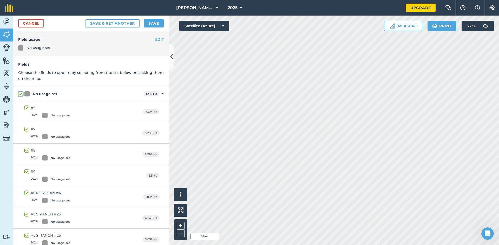
checkbox input "true"
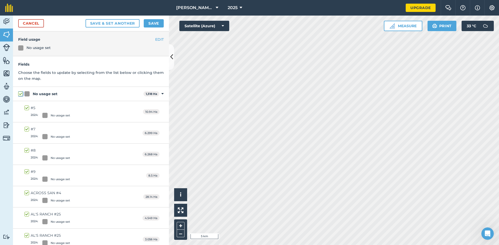
checkbox input "true"
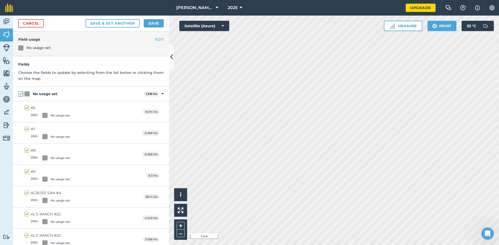
checkbox input "true"
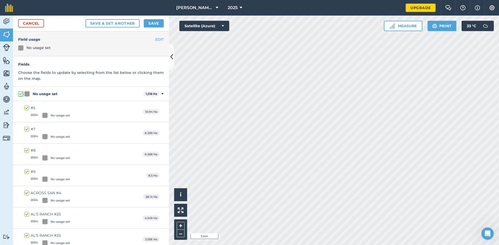
checkbox input "true"
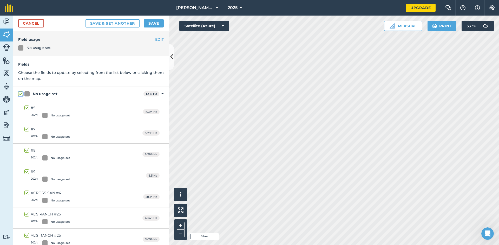
checkbox input "true"
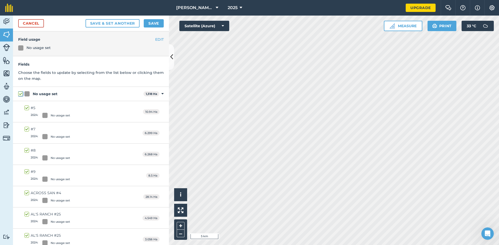
checkbox input "true"
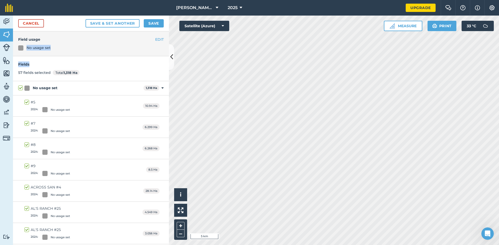
drag, startPoint x: 164, startPoint y: 42, endPoint x: 163, endPoint y: 64, distance: 21.6
click at [163, 64] on div "EDIT Field usage No usage set Fields 57 fields selected Total 1,318 Ha No usage…" at bounding box center [91, 138] width 156 height 214
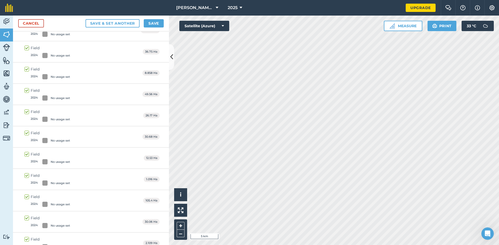
scroll to position [649, 0]
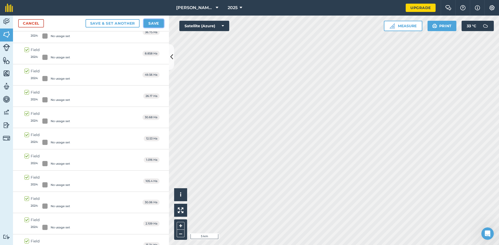
click at [149, 23] on button "Save" at bounding box center [154, 23] width 20 height 8
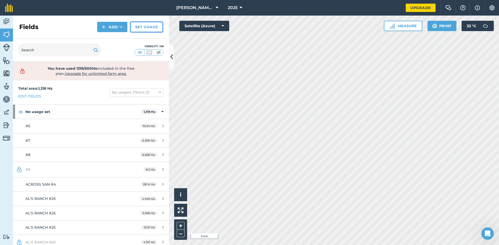
click at [155, 26] on link "Set usage" at bounding box center [146, 27] width 32 height 10
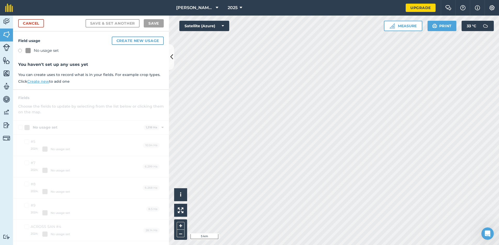
click at [19, 52] on label at bounding box center [21, 51] width 7 height 5
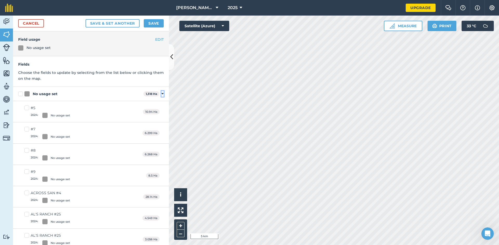
click at [161, 93] on icon at bounding box center [162, 94] width 2 height 5
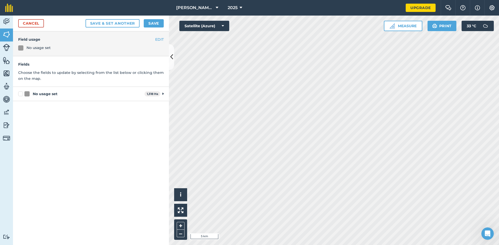
click at [23, 94] on label "No usage set" at bounding box center [80, 93] width 124 height 5
click at [22, 94] on input "No usage set" at bounding box center [19, 92] width 3 height 3
checkbox input "true"
click at [163, 88] on icon at bounding box center [162, 88] width 1 height 5
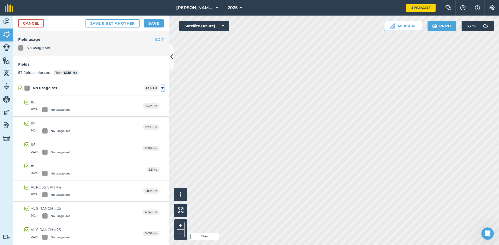
click at [161, 87] on icon at bounding box center [162, 88] width 2 height 5
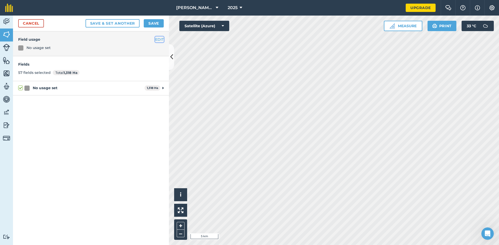
click at [160, 39] on button "EDIT" at bounding box center [159, 40] width 9 height 6
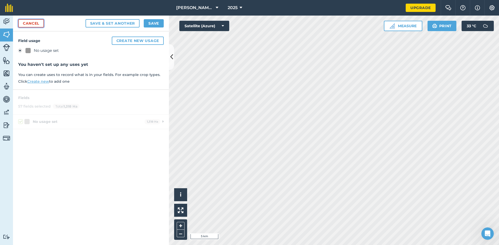
click at [25, 20] on link "Cancel" at bounding box center [31, 23] width 26 height 8
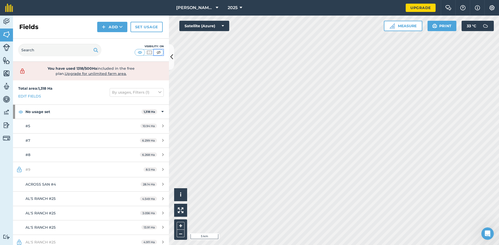
click at [160, 52] on img at bounding box center [158, 52] width 6 height 5
click at [140, 52] on img at bounding box center [140, 52] width 6 height 5
click at [148, 52] on img at bounding box center [149, 52] width 6 height 5
click at [5, 20] on img at bounding box center [6, 22] width 7 height 8
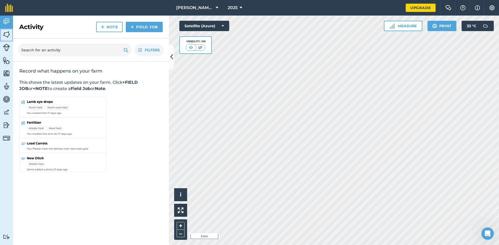
click at [4, 32] on img at bounding box center [6, 35] width 7 height 8
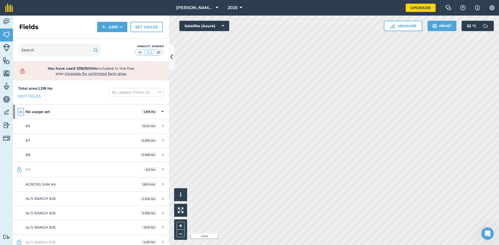
click at [20, 111] on img at bounding box center [20, 112] width 5 height 6
click at [489, 7] on img at bounding box center [491, 7] width 6 height 5
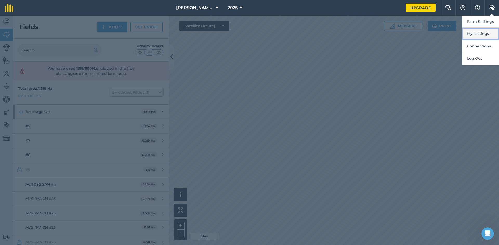
click at [481, 35] on button "My settings" at bounding box center [479, 34] width 37 height 12
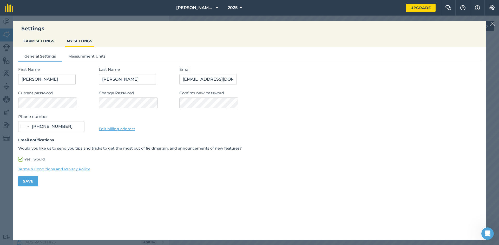
type input "[PHONE_NUMBER]"
click at [39, 40] on button "FARM SETTINGS" at bounding box center [38, 41] width 35 height 10
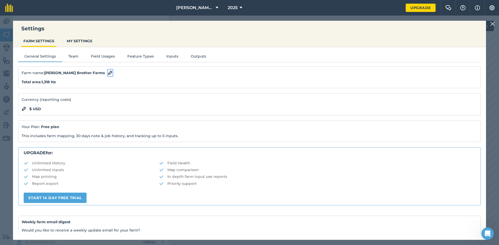
click at [108, 71] on img at bounding box center [110, 73] width 5 height 6
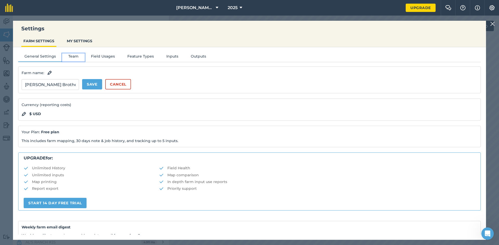
click at [67, 55] on button "Team" at bounding box center [73, 57] width 23 height 8
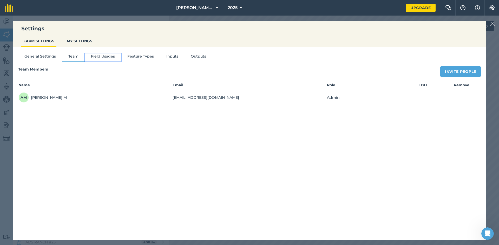
click at [93, 56] on button "Field Usages" at bounding box center [103, 57] width 36 height 8
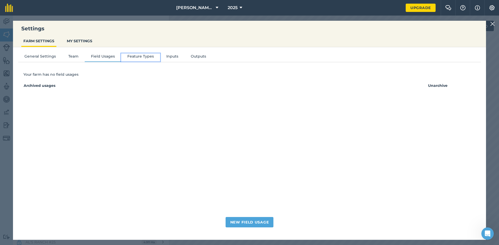
drag, startPoint x: 136, startPoint y: 58, endPoint x: 139, endPoint y: 58, distance: 3.6
click at [136, 58] on button "Feature Types" at bounding box center [140, 57] width 39 height 8
click at [168, 59] on button "Inputs" at bounding box center [172, 57] width 24 height 8
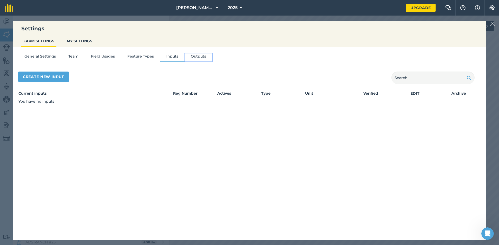
click at [199, 57] on button "Outputs" at bounding box center [198, 57] width 28 height 8
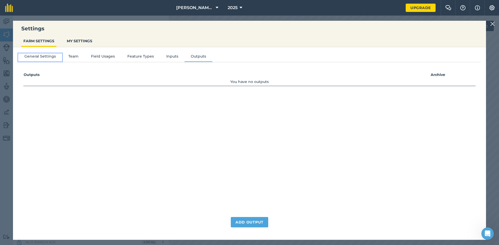
click at [38, 56] on button "General Settings" at bounding box center [40, 57] width 44 height 8
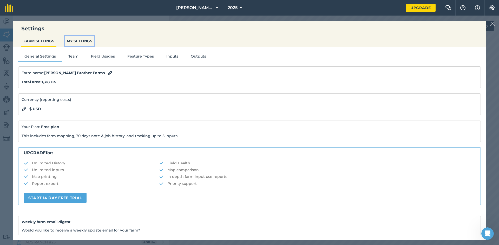
click at [77, 40] on button "MY SETTINGS" at bounding box center [80, 41] width 30 height 10
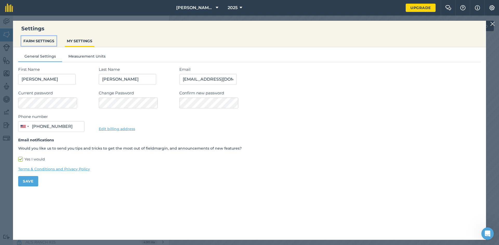
click at [41, 43] on button "FARM SETTINGS" at bounding box center [38, 41] width 35 height 10
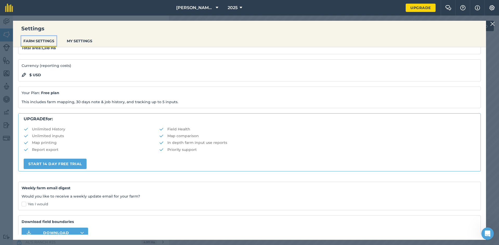
scroll to position [56, 0]
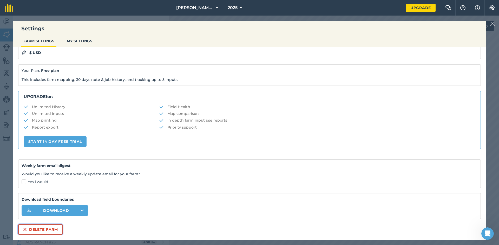
click at [56, 231] on button "Delete farm" at bounding box center [40, 230] width 44 height 10
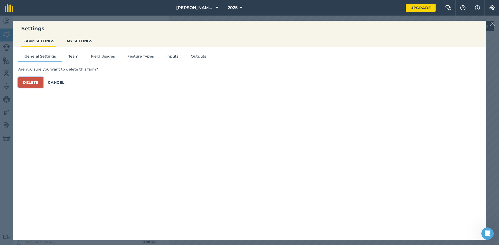
click at [25, 84] on button "Delete" at bounding box center [30, 82] width 25 height 10
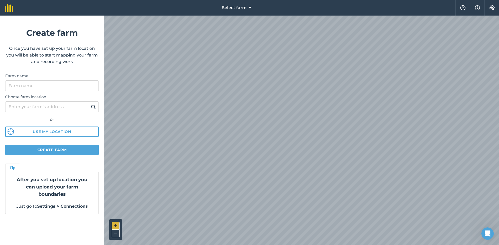
click at [113, 224] on button "+" at bounding box center [116, 226] width 8 height 8
